Goal: Task Accomplishment & Management: Manage account settings

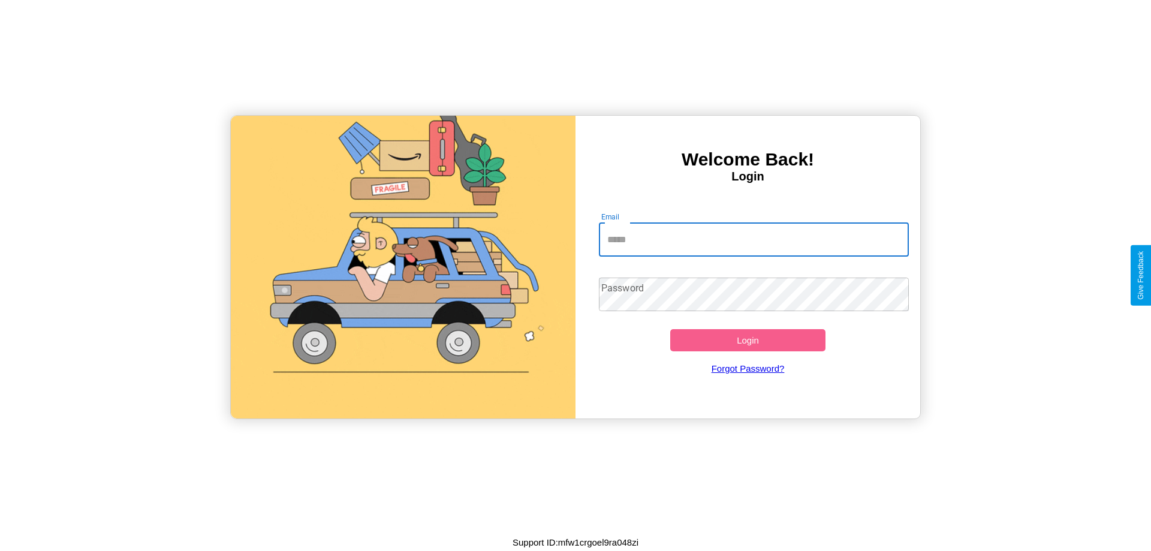
click at [754, 239] on input "Email" at bounding box center [754, 240] width 311 height 34
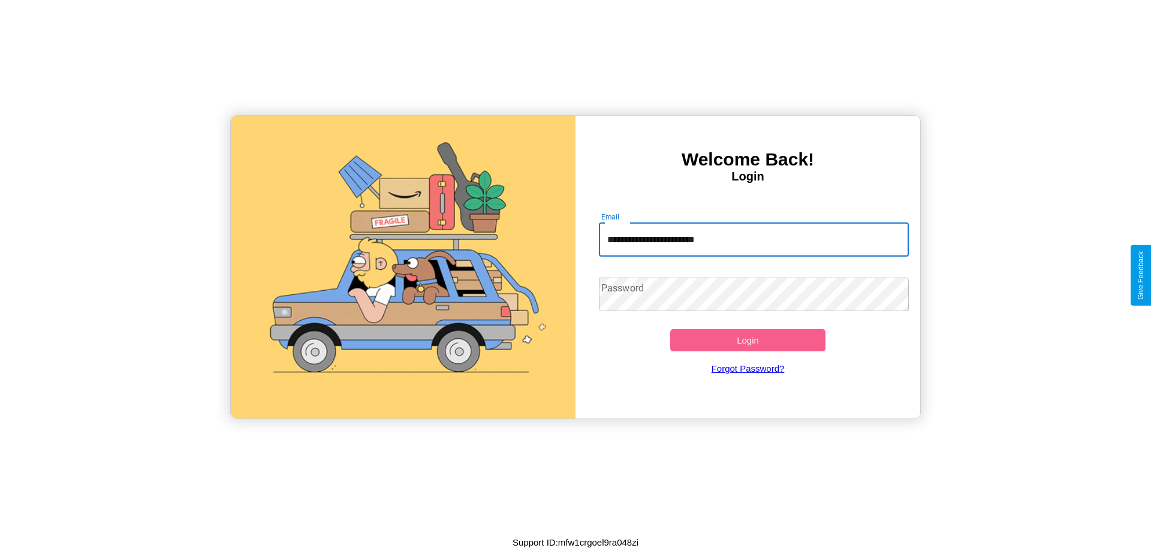
type input "**********"
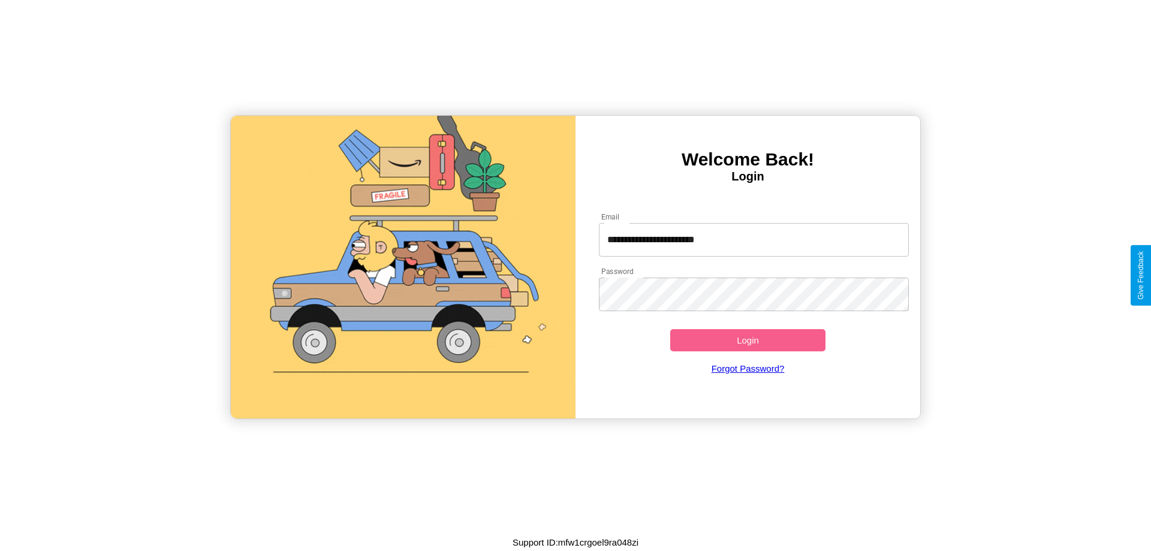
click at [748, 340] on button "Login" at bounding box center [747, 340] width 155 height 22
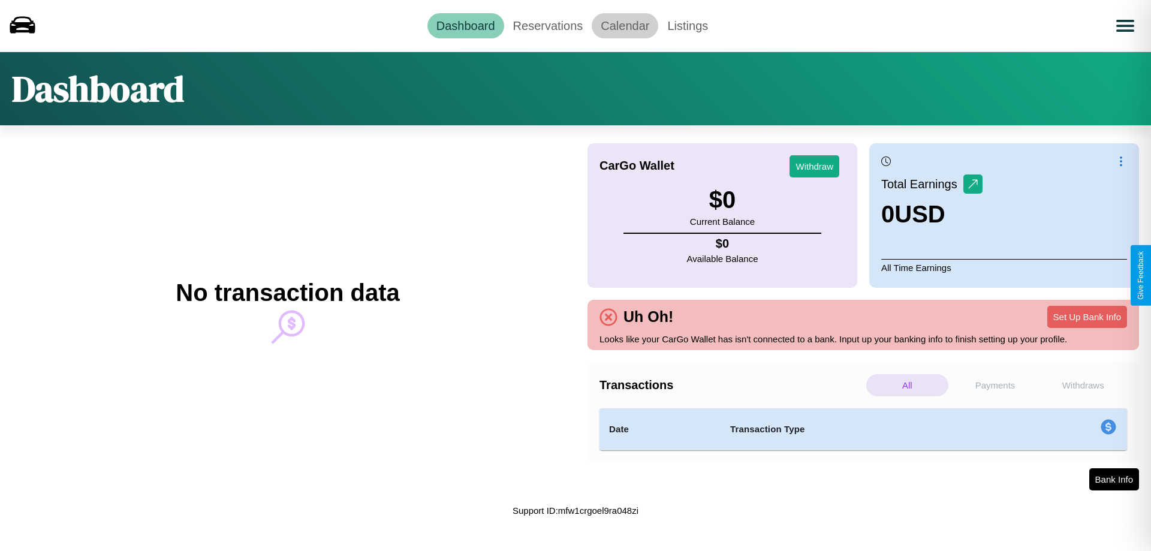
click at [625, 25] on link "Calendar" at bounding box center [625, 25] width 67 height 25
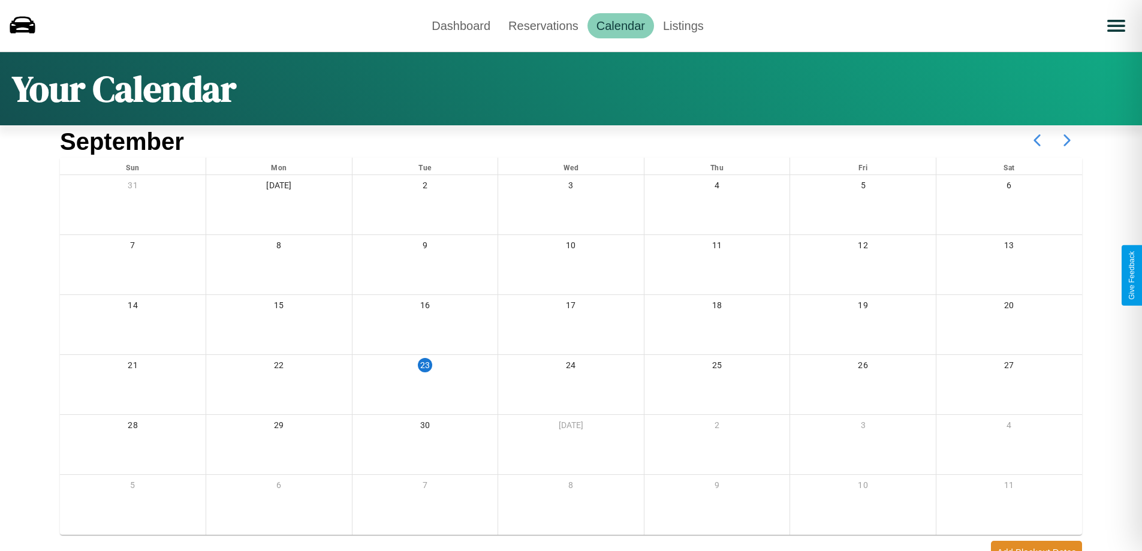
click at [1067, 140] on icon at bounding box center [1067, 140] width 30 height 30
click at [461, 25] on link "Dashboard" at bounding box center [461, 25] width 77 height 25
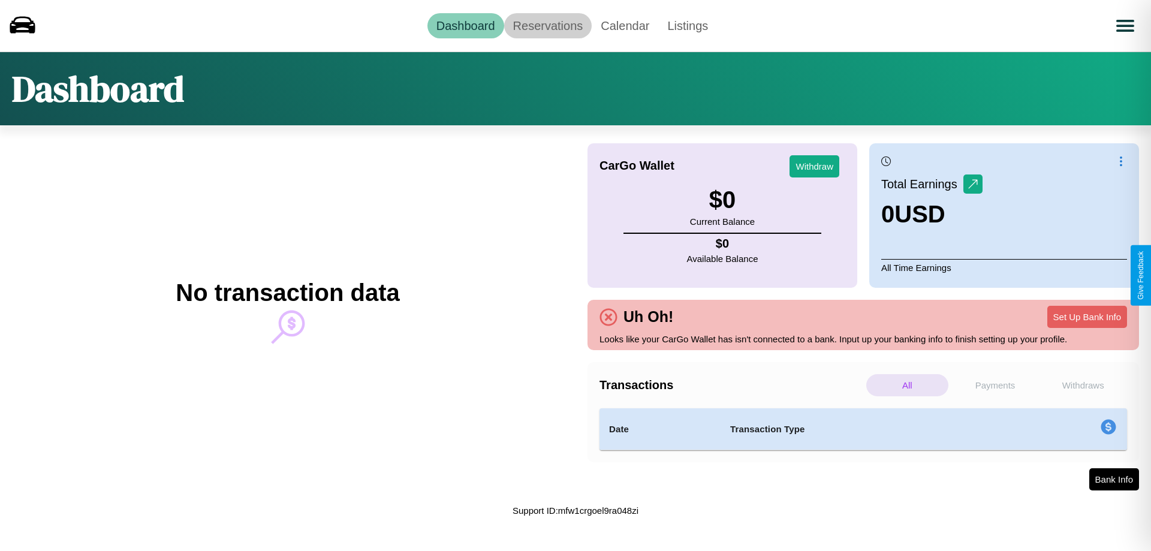
click at [547, 25] on link "Reservations" at bounding box center [548, 25] width 88 height 25
